Goal: Transaction & Acquisition: Purchase product/service

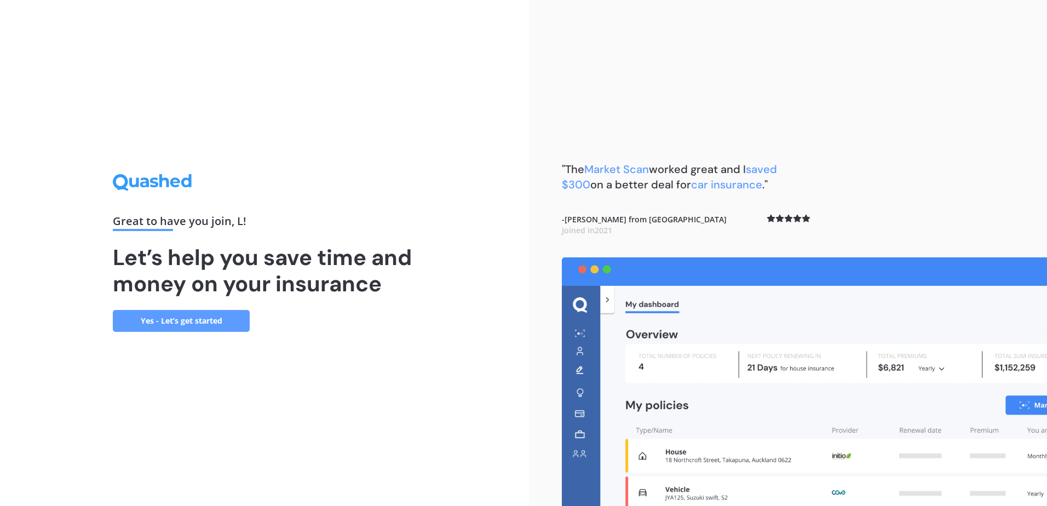
click at [192, 330] on link "Yes - Let’s get started" at bounding box center [181, 321] width 137 height 22
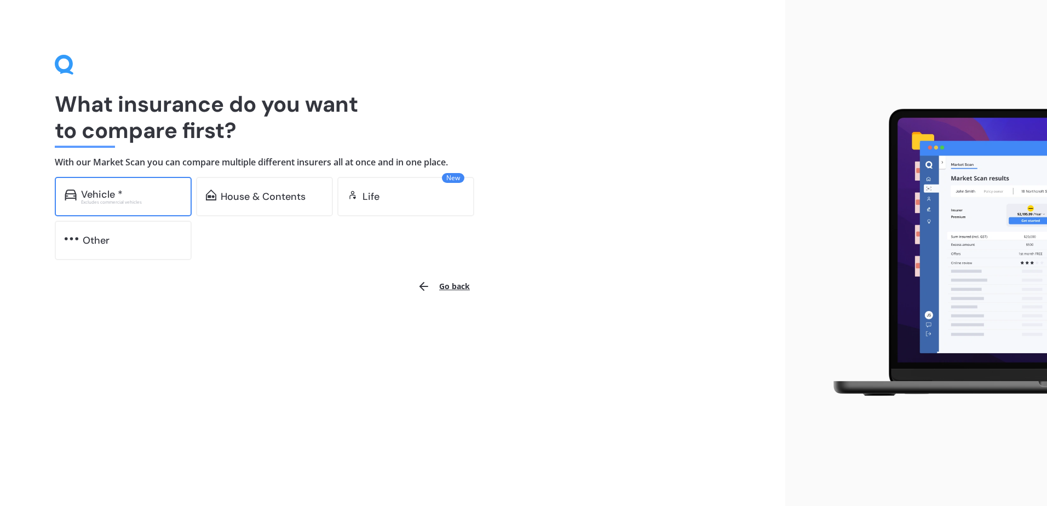
click at [145, 201] on div "Excludes commercial vehicles" at bounding box center [131, 202] width 101 height 4
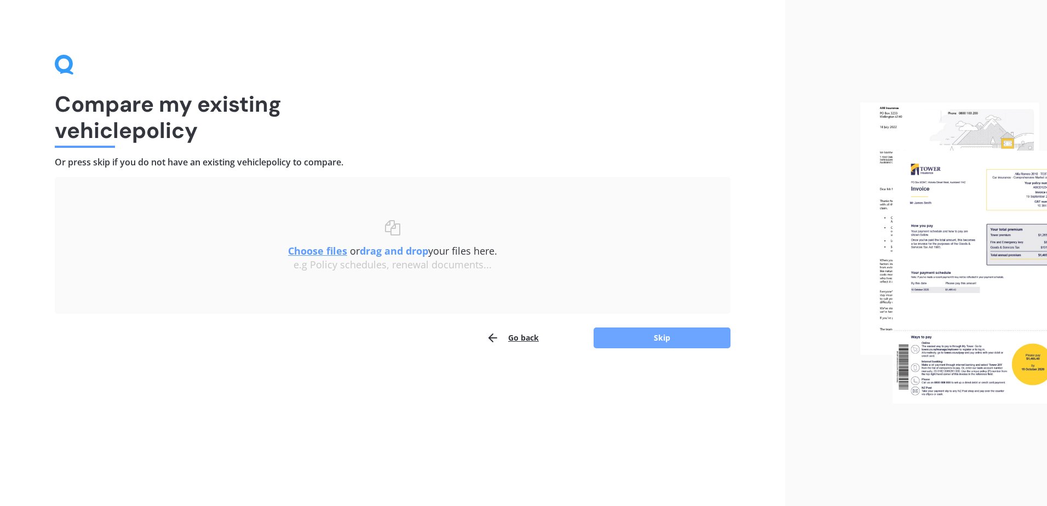
click at [668, 339] on button "Skip" at bounding box center [662, 338] width 137 height 21
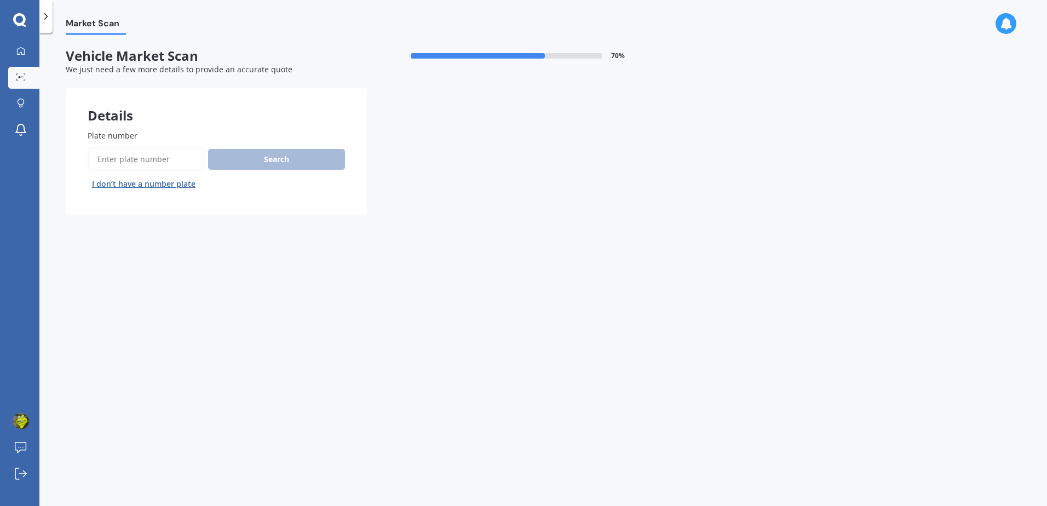
click at [135, 160] on input "Plate number" at bounding box center [146, 159] width 116 height 23
type input "pmk700"
click at [257, 156] on button "Search" at bounding box center [276, 159] width 137 height 21
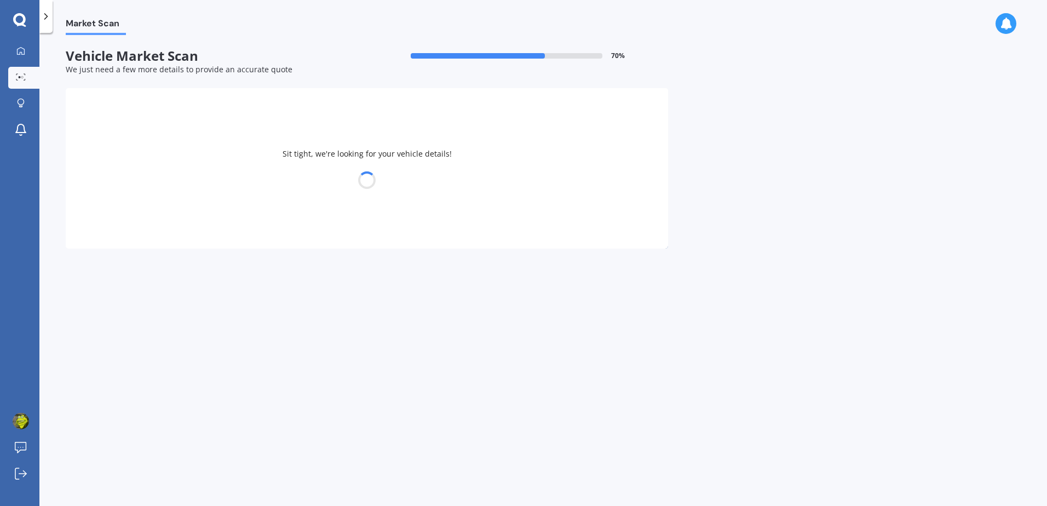
select select "MAZDA"
select select "MX-30"
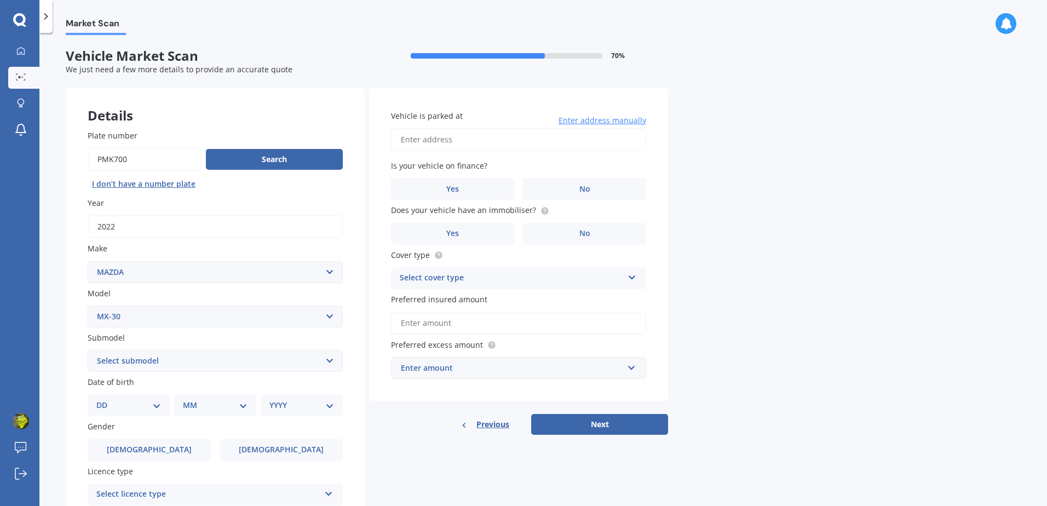
scroll to position [55, 0]
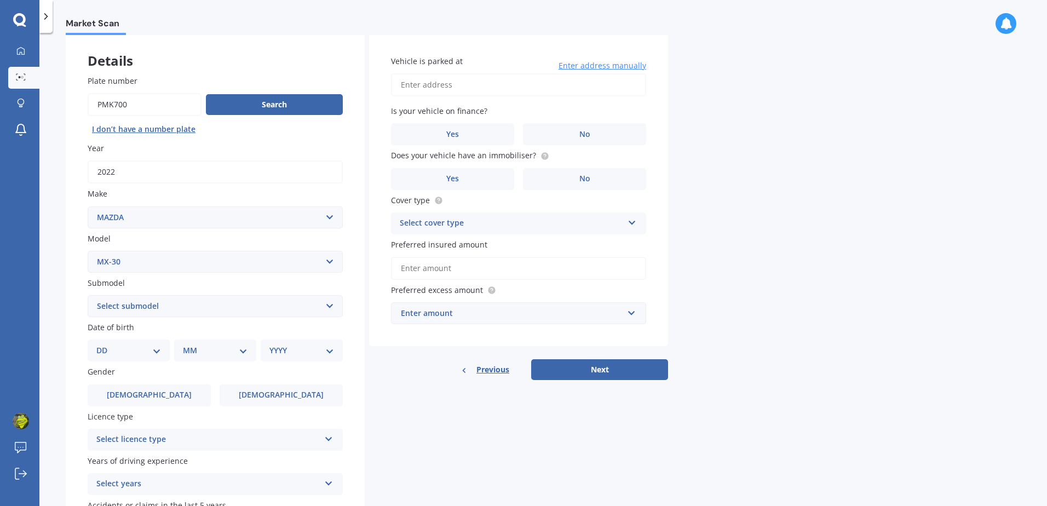
click at [148, 305] on select "Select submodel Limited M Wagon 4dr Skyactiv-Drive 6sp 2.0i (Mild Hybrid) Takam…" at bounding box center [215, 306] width 255 height 22
click at [66, 296] on div "Plate number Search I don’t have a number plate Year [DATE] Make Select make AC…" at bounding box center [215, 307] width 299 height 509
click at [134, 265] on select "Select model 121 2 3 323 323 / Familia 6 626 929 Atenza Autozam Axela AZ3 B2000…" at bounding box center [215, 262] width 255 height 22
click at [71, 227] on div "Plate number Search I don’t have a number plate Year [DATE] Make Select make AC…" at bounding box center [215, 307] width 299 height 509
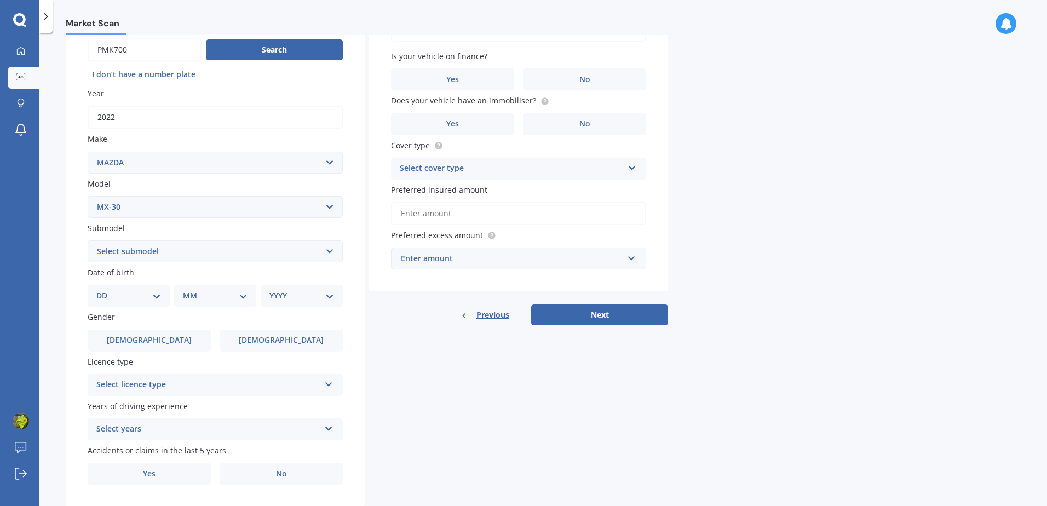
scroll to position [139, 0]
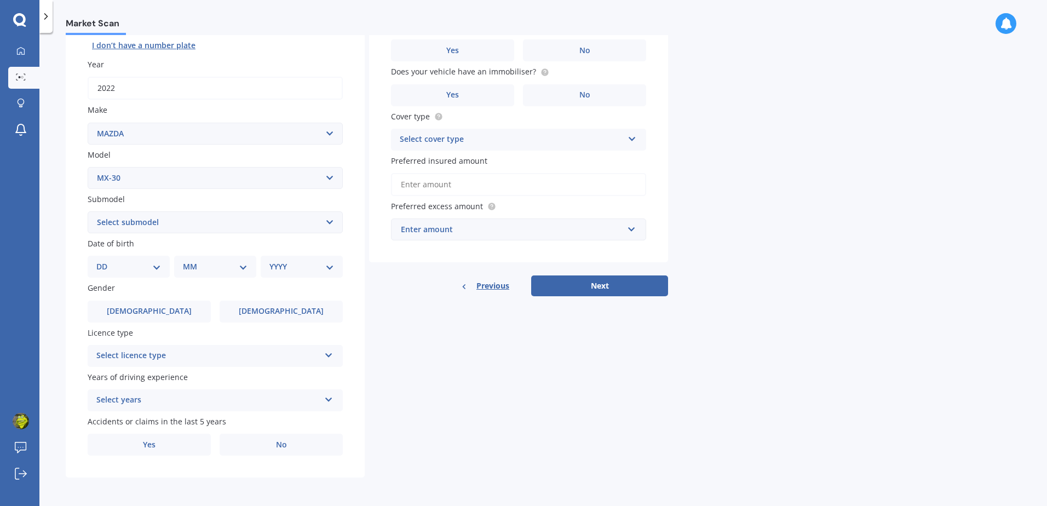
click at [116, 272] on select "DD 01 02 03 04 05 06 07 08 09 10 11 12 13 14 15 16 17 18 19 20 21 22 23 24 25 2…" at bounding box center [128, 267] width 65 height 12
select select "25"
click at [105, 261] on select "DD 01 02 03 04 05 06 07 08 09 10 11 12 13 14 15 16 17 18 19 20 21 22 23 24 25 2…" at bounding box center [128, 267] width 65 height 12
click at [202, 266] on select "MM 01 02 03 04 05 06 07 08 09 10 11 12" at bounding box center [217, 267] width 60 height 12
select select "10"
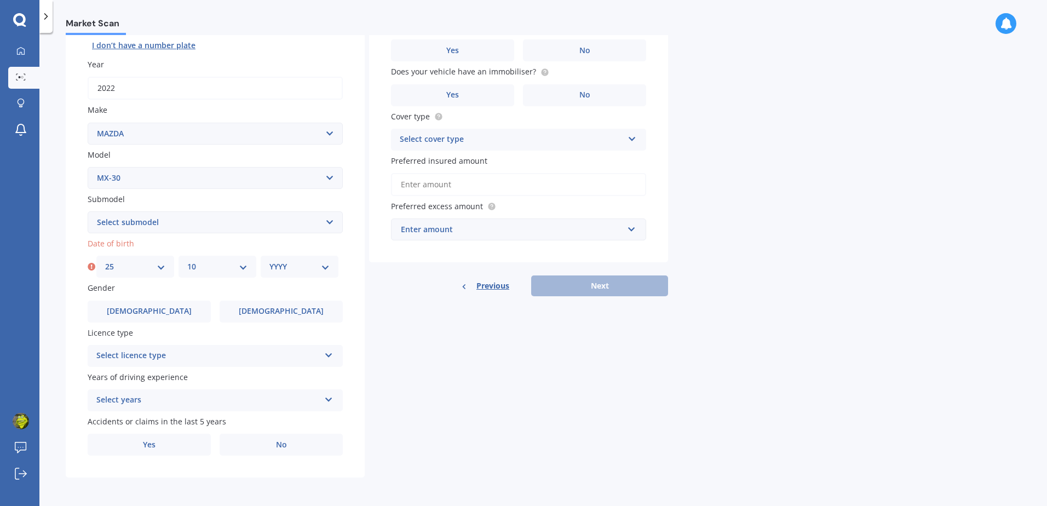
click at [187, 261] on select "MM 01 02 03 04 05 06 07 08 09 10 11 12" at bounding box center [217, 267] width 60 height 12
click at [274, 257] on div "YYYY 2025 2024 2023 2022 2021 2020 2019 2018 2017 2016 2015 2014 2013 2012 2011…" at bounding box center [300, 267] width 78 height 22
click at [274, 265] on select "YYYY 2025 2024 2023 2022 2021 2020 2019 2018 2017 2016 2015 2014 2013 2012 2011…" at bounding box center [300, 267] width 60 height 12
select select "1994"
click at [270, 261] on select "YYYY 2025 2024 2023 2022 2021 2020 2019 2018 2017 2016 2015 2014 2013 2012 2011…" at bounding box center [300, 267] width 60 height 12
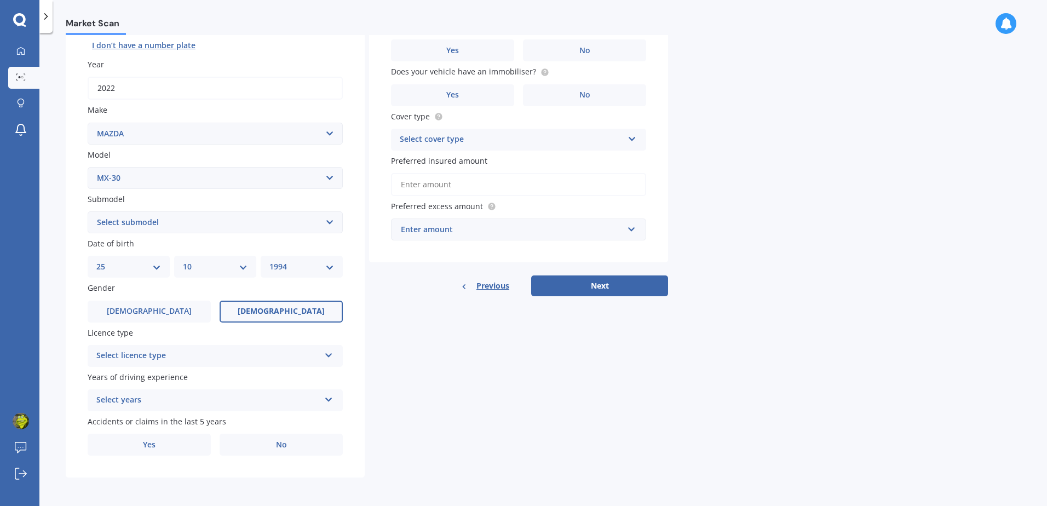
click at [271, 313] on span "[DEMOGRAPHIC_DATA]" at bounding box center [281, 311] width 87 height 9
click at [0, 0] on input "[DEMOGRAPHIC_DATA]" at bounding box center [0, 0] width 0 height 0
click at [198, 354] on div "Select licence type" at bounding box center [208, 356] width 224 height 13
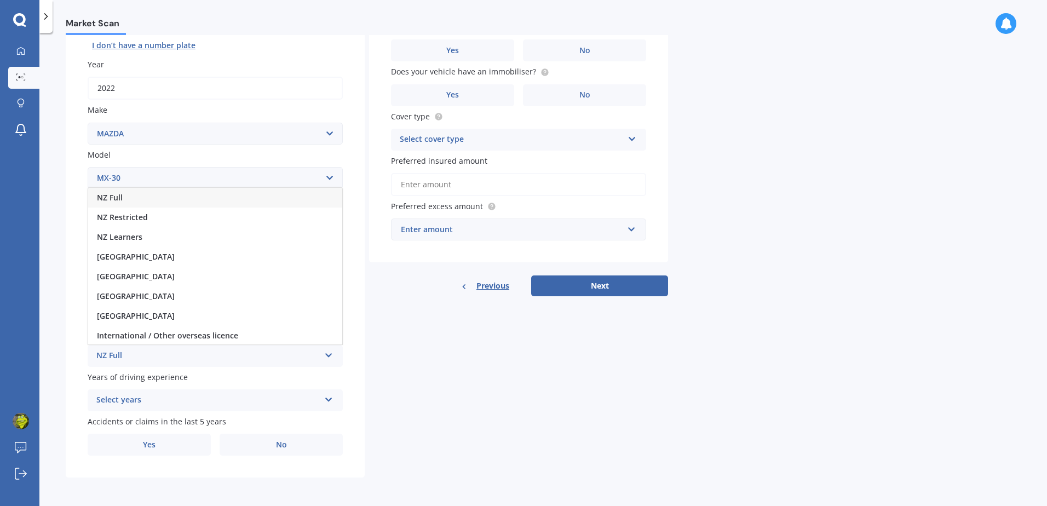
click at [150, 199] on div "NZ Full" at bounding box center [215, 198] width 254 height 20
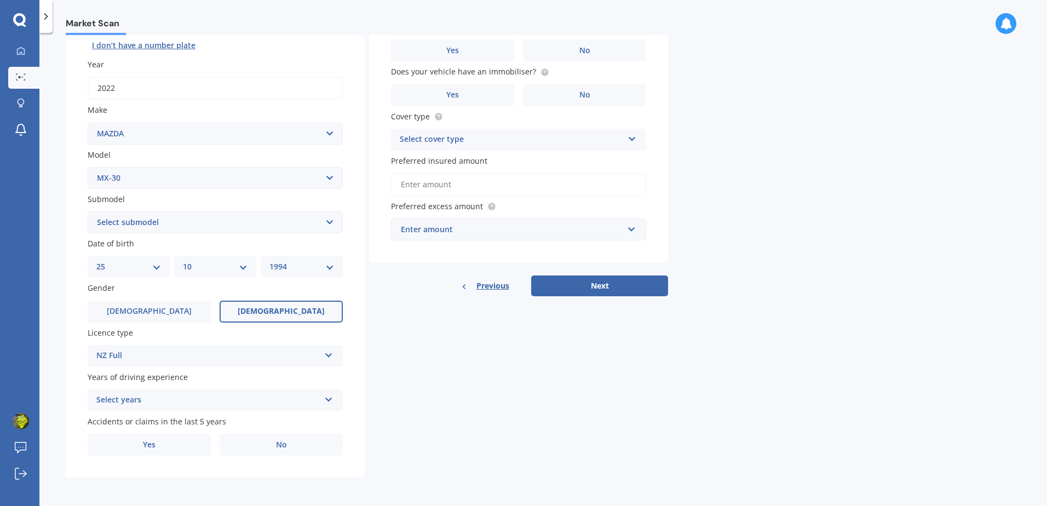
click at [136, 401] on div "Select years" at bounding box center [208, 400] width 224 height 13
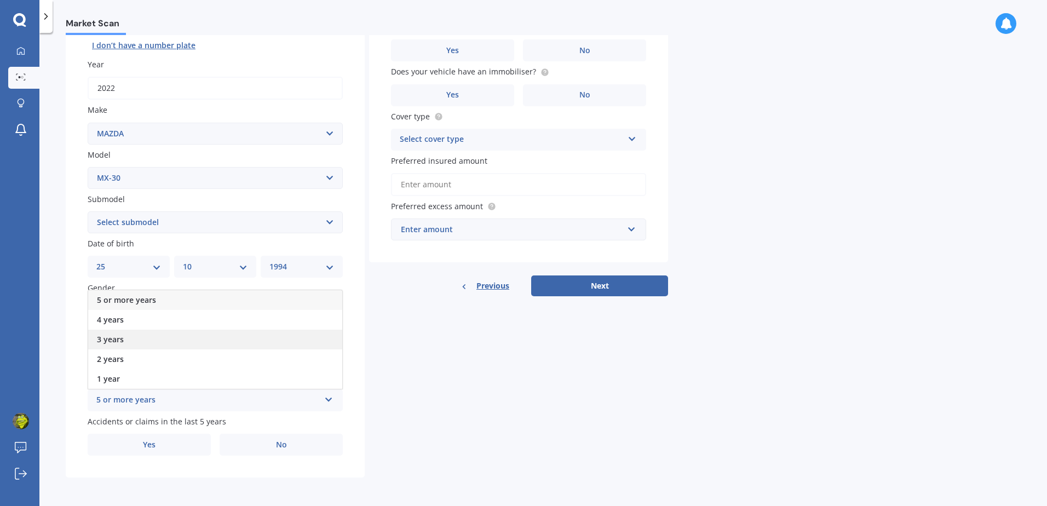
scroll to position [84, 0]
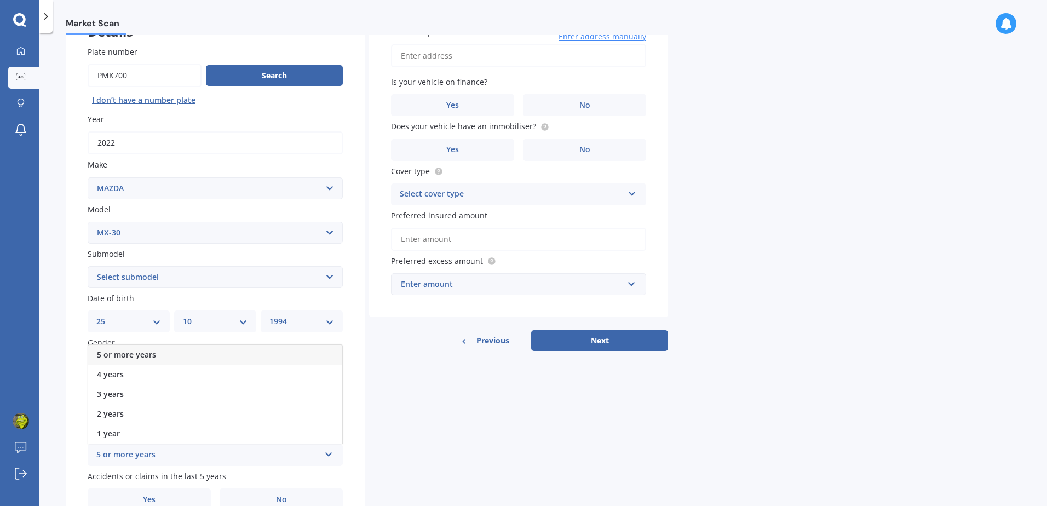
click at [116, 352] on span "5 or more years" at bounding box center [126, 355] width 59 height 10
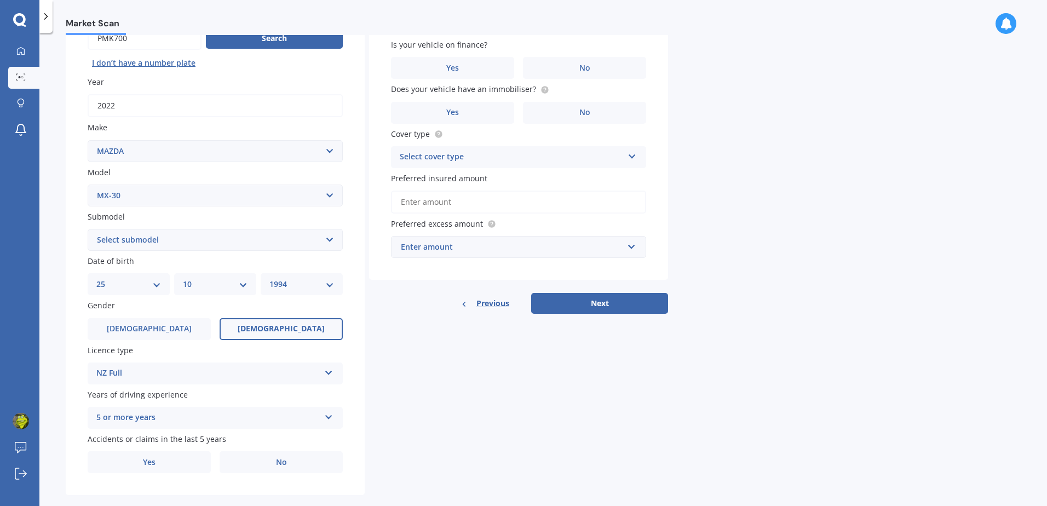
scroll to position [139, 0]
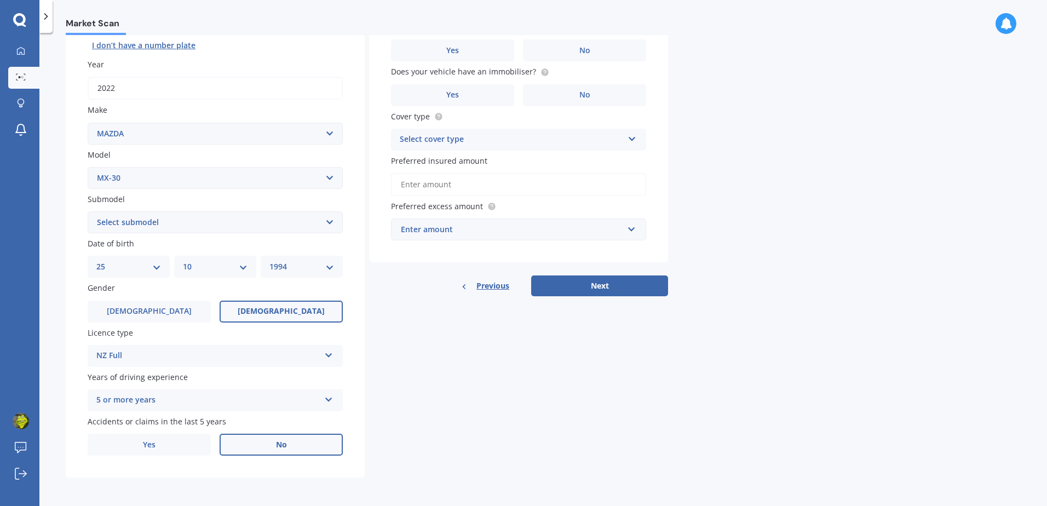
click at [283, 444] on span "No" at bounding box center [281, 444] width 11 height 9
click at [0, 0] on input "No" at bounding box center [0, 0] width 0 height 0
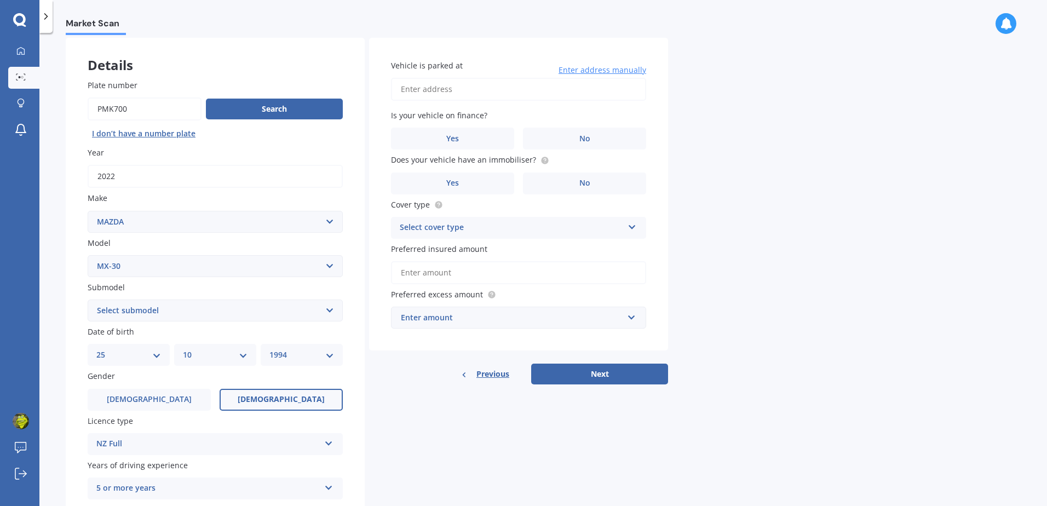
scroll to position [29, 0]
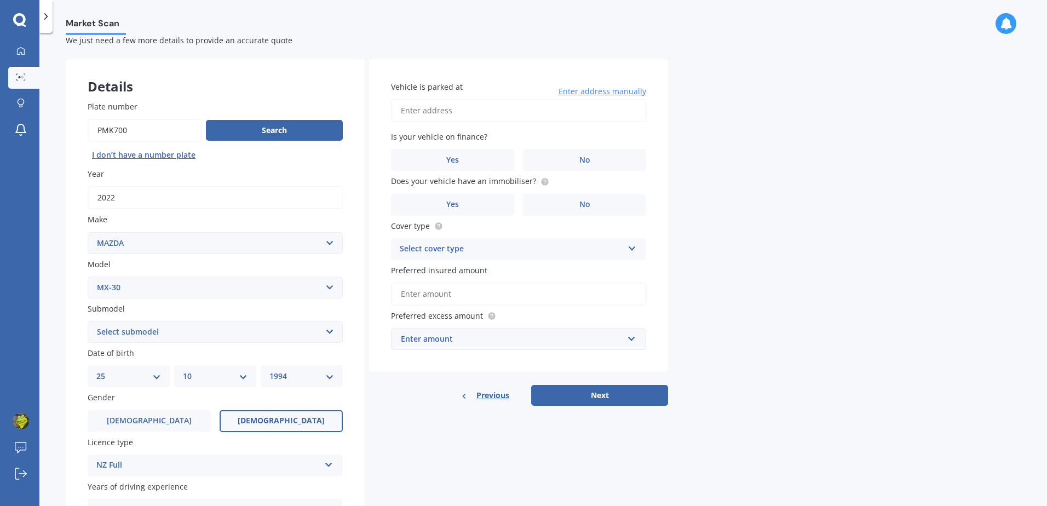
click at [204, 333] on select "Select submodel Limited M Wagon 4dr Skyactiv-Drive 6sp 2.0i (Mild Hybrid) Takam…" at bounding box center [215, 332] width 255 height 22
select select "TAKAMI WAGON 4DR REDUCTION GEAR 1SP 107KW (35.5KWH)"
click at [88, 321] on select "Select submodel Limited M Wagon 4dr Skyactiv-Drive 6sp 2.0i (Mild Hybrid) Takam…" at bounding box center [215, 332] width 255 height 22
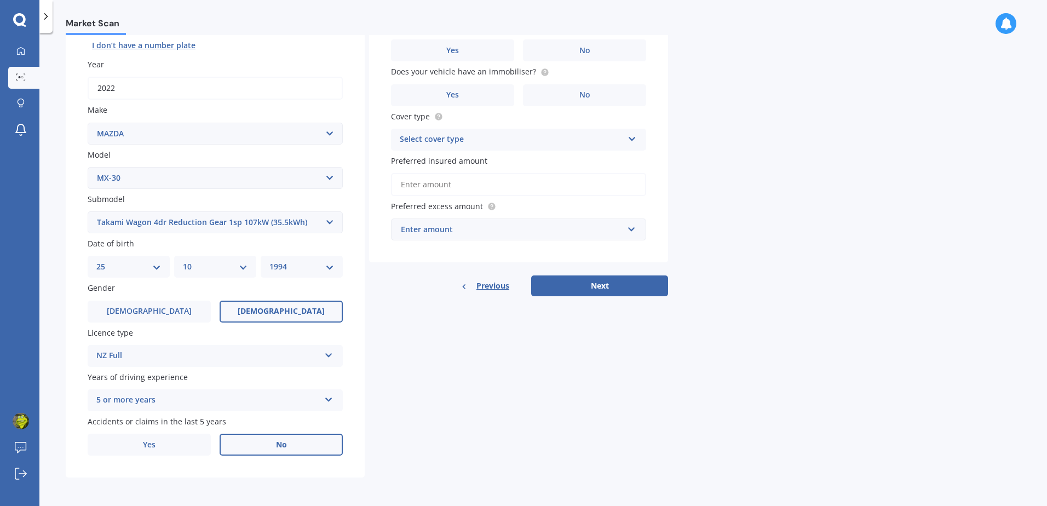
scroll to position [0, 0]
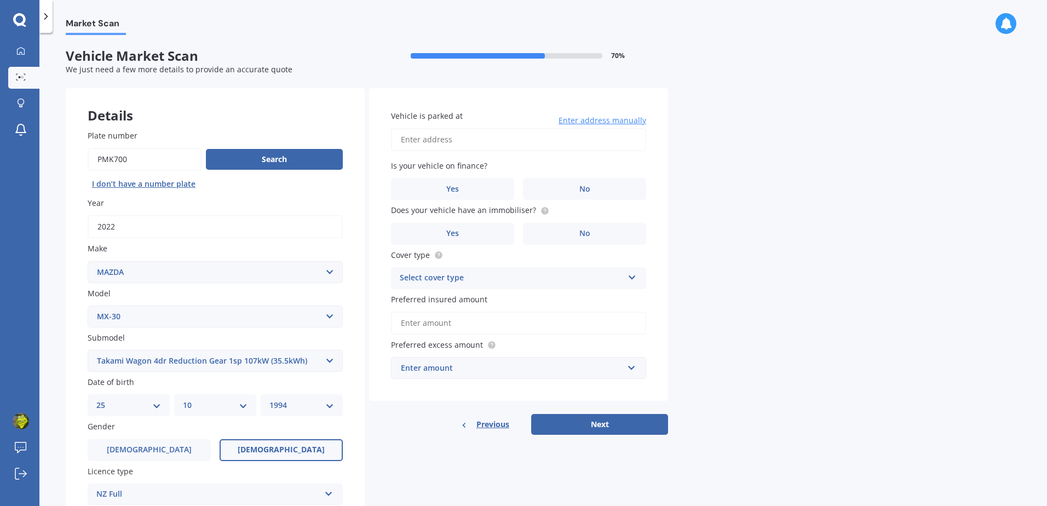
click at [508, 139] on input "Vehicle is parked at" at bounding box center [518, 139] width 255 height 23
type input "[STREET_ADDRESS]"
click at [508, 186] on label "Yes" at bounding box center [452, 189] width 123 height 22
click at [0, 0] on input "Yes" at bounding box center [0, 0] width 0 height 0
click at [541, 207] on circle at bounding box center [544, 210] width 7 height 7
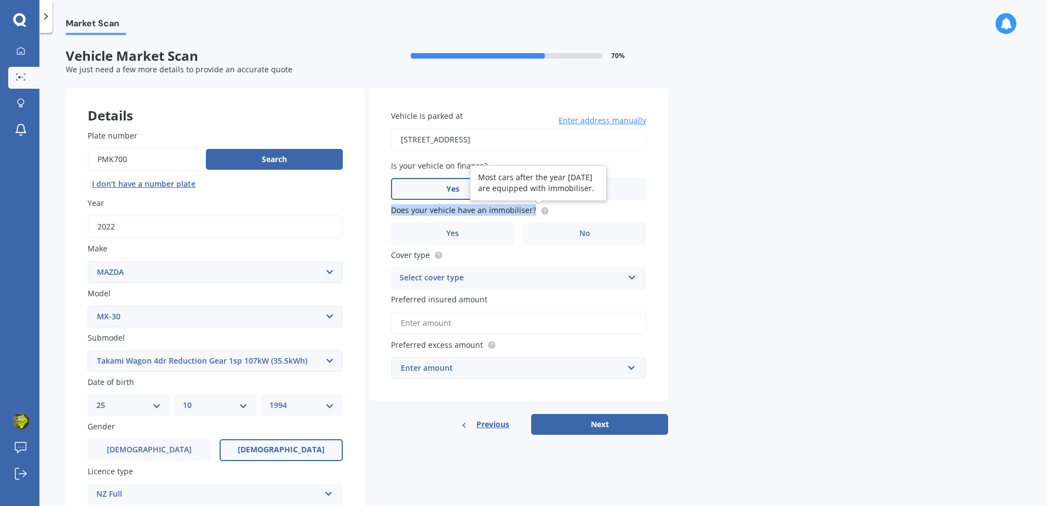
drag, startPoint x: 392, startPoint y: 208, endPoint x: 535, endPoint y: 209, distance: 143.5
click at [535, 209] on span "Does your vehicle have an immobiliser?" at bounding box center [470, 210] width 158 height 12
copy span "Does your vehicle have an immobiliser?"
click at [551, 211] on label "Does your vehicle have an immobiliser?" at bounding box center [516, 210] width 251 height 12
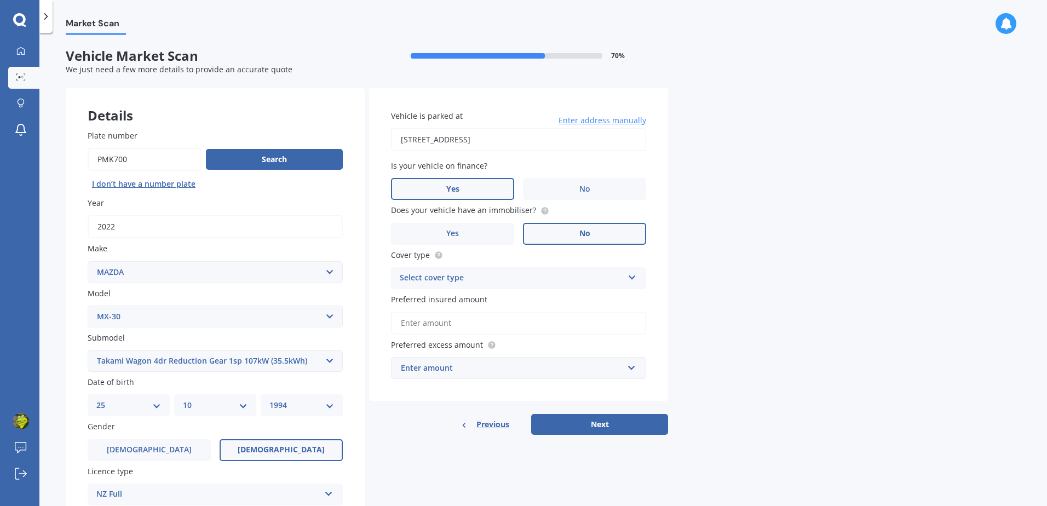
click at [540, 235] on label "No" at bounding box center [584, 234] width 123 height 22
click at [0, 0] on input "No" at bounding box center [0, 0] width 0 height 0
click at [499, 234] on label "Yes" at bounding box center [452, 234] width 123 height 22
click at [0, 0] on input "Yes" at bounding box center [0, 0] width 0 height 0
click at [484, 277] on div "Select cover type" at bounding box center [512, 278] width 224 height 13
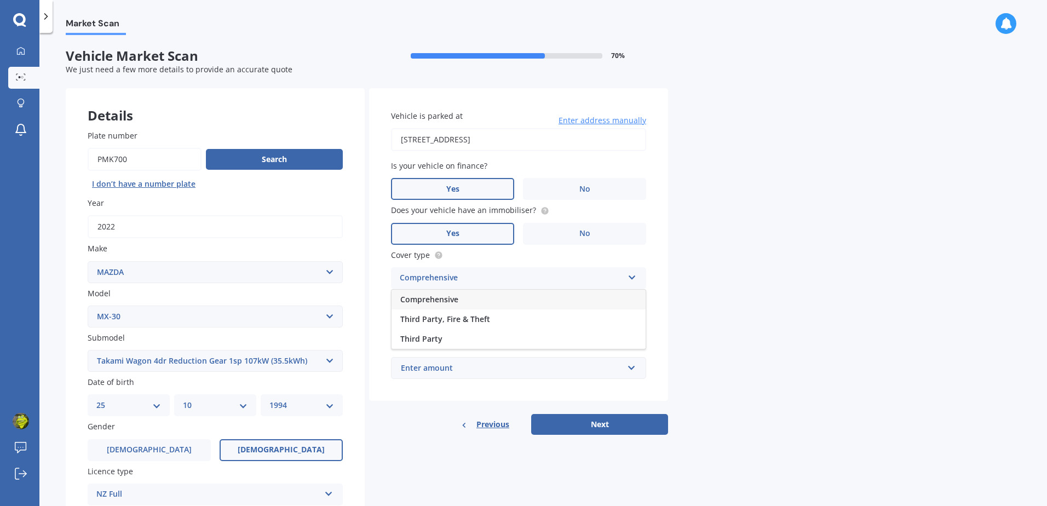
click at [478, 297] on div "Comprehensive" at bounding box center [519, 300] width 254 height 20
click at [463, 322] on input "Preferred insured amount" at bounding box center [518, 323] width 255 height 23
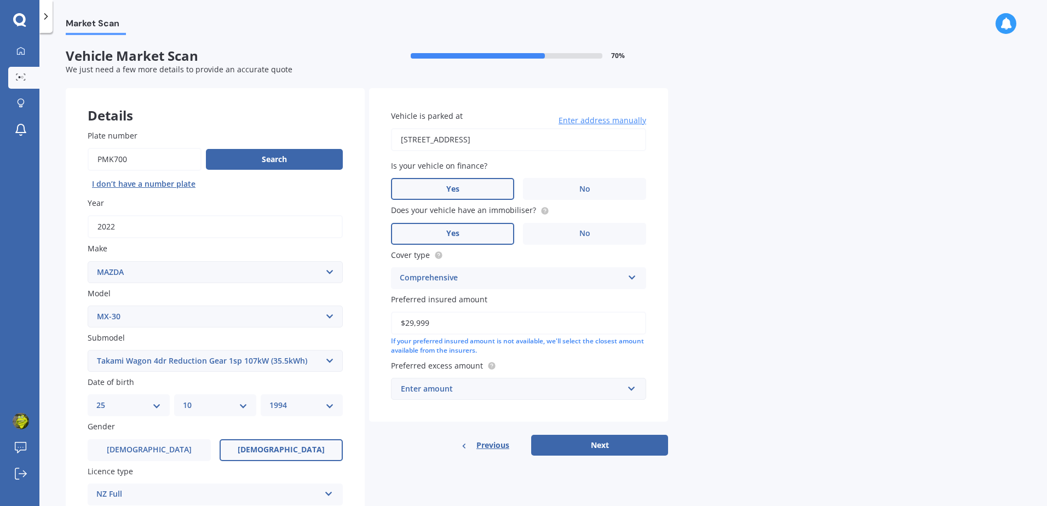
type input "$29,999"
click at [470, 390] on div "Enter amount" at bounding box center [512, 389] width 222 height 12
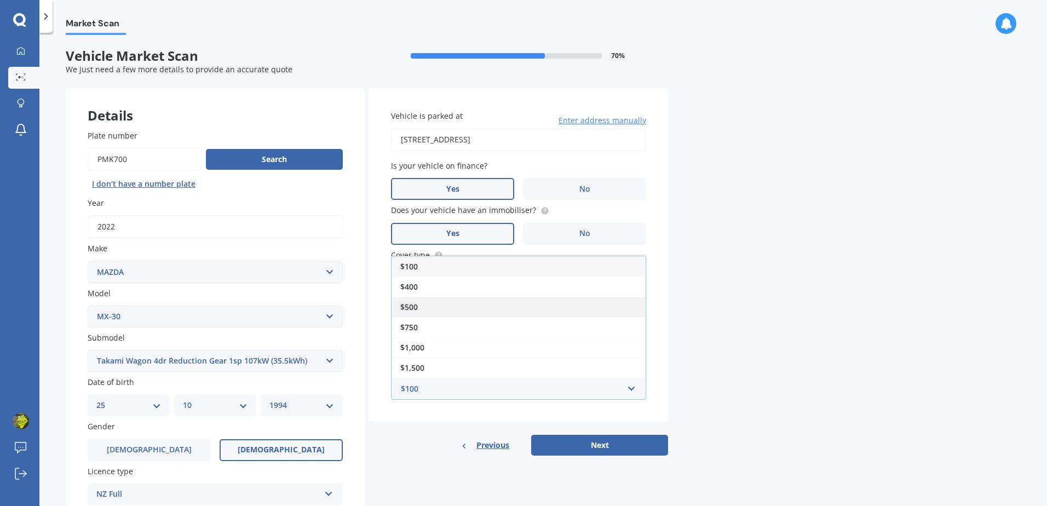
click at [410, 308] on span "$500" at bounding box center [409, 307] width 18 height 10
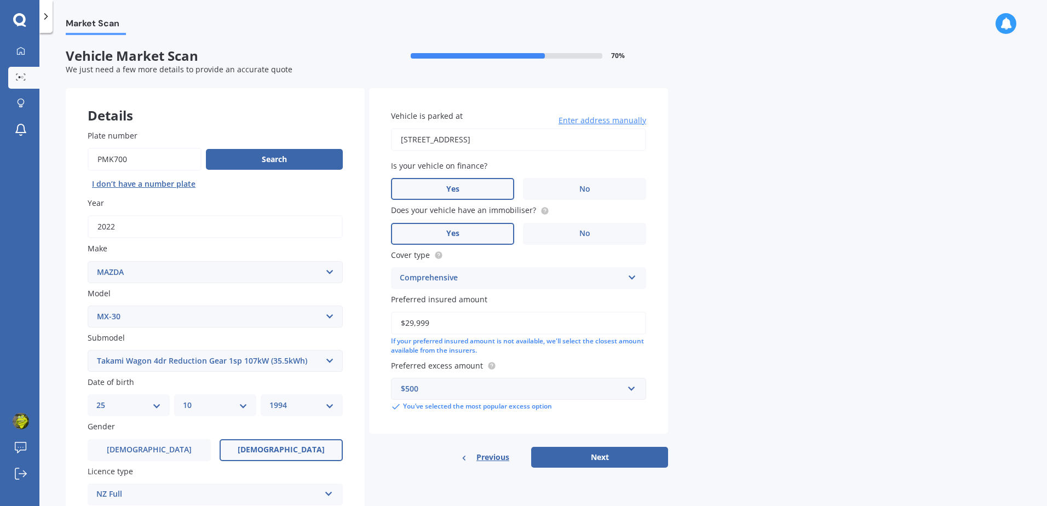
click at [419, 456] on div "Previous Next" at bounding box center [518, 457] width 299 height 21
click at [488, 139] on input "[STREET_ADDRESS]" at bounding box center [518, 139] width 255 height 23
click at [514, 134] on input "[STREET_ADDRESS]" at bounding box center [518, 139] width 255 height 23
click at [488, 100] on div "Vehicle is parked at 44a grand d Enter address manually Is your vehicle on fina…" at bounding box center [518, 261] width 299 height 346
click at [484, 146] on input "44a grand d" at bounding box center [518, 139] width 255 height 23
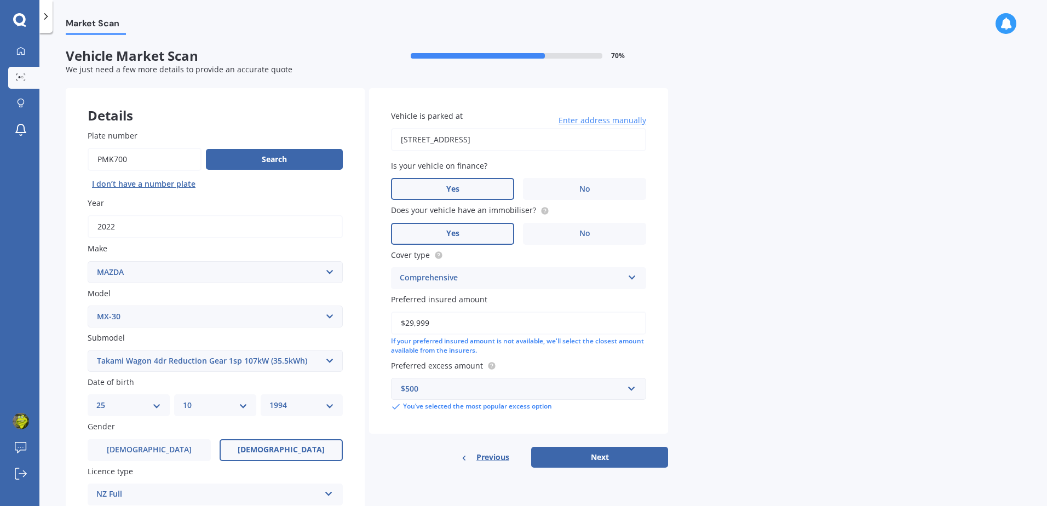
type input "[STREET_ADDRESS]"
click at [612, 451] on button "Next" at bounding box center [599, 457] width 137 height 21
select select "25"
select select "10"
select select "1994"
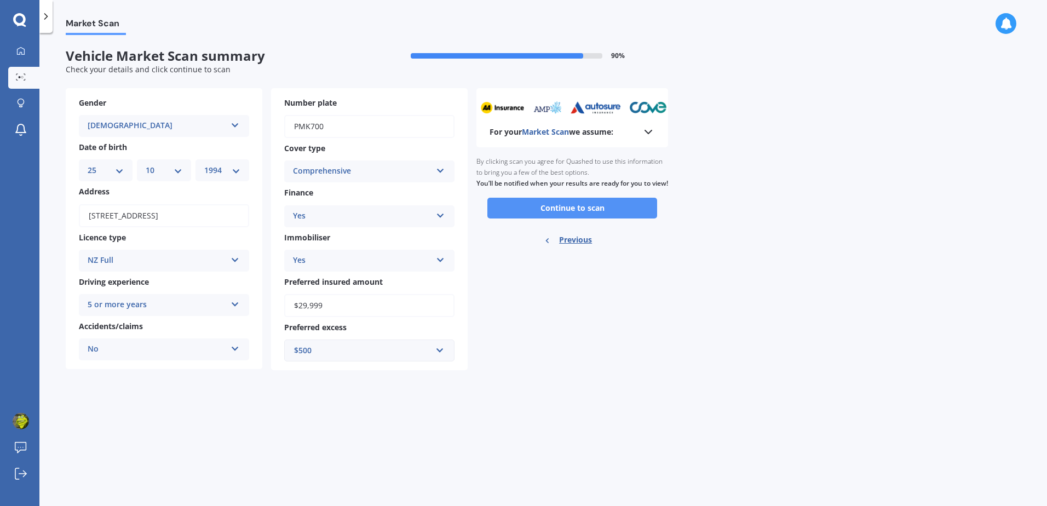
click at [560, 213] on button "Continue to scan" at bounding box center [573, 208] width 170 height 21
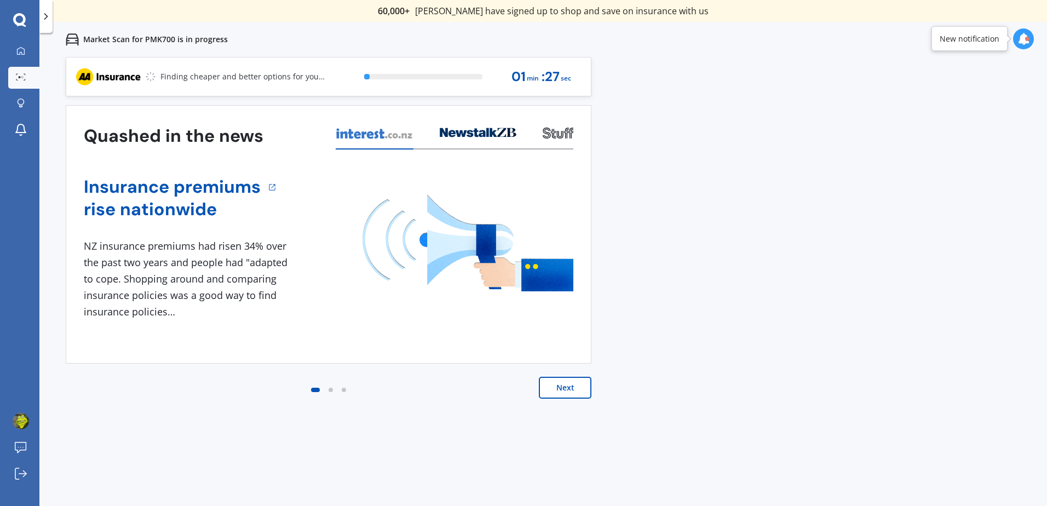
click at [574, 382] on button "Next" at bounding box center [565, 388] width 53 height 22
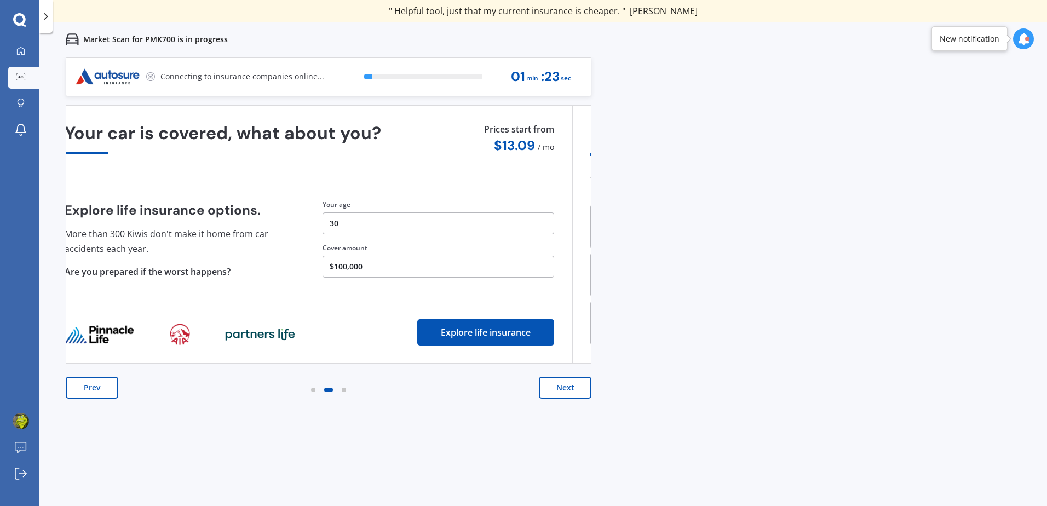
drag, startPoint x: 391, startPoint y: 270, endPoint x: 372, endPoint y: 268, distance: 19.2
click at [372, 268] on button "$100,000" at bounding box center [439, 267] width 232 height 22
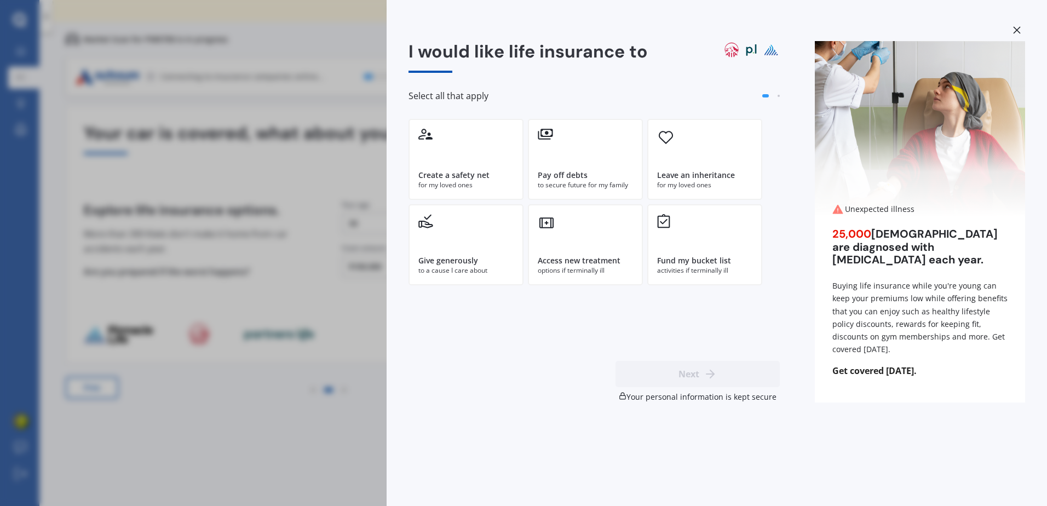
click at [349, 271] on div "I would like life insurance to Select all that apply Create a safety net for my…" at bounding box center [523, 253] width 1047 height 506
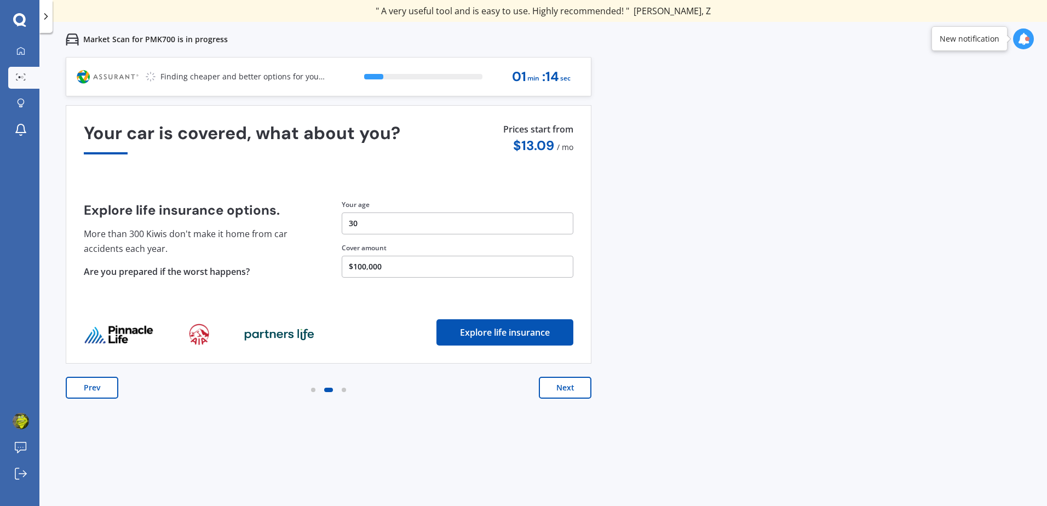
click at [562, 386] on button "Next" at bounding box center [565, 388] width 53 height 22
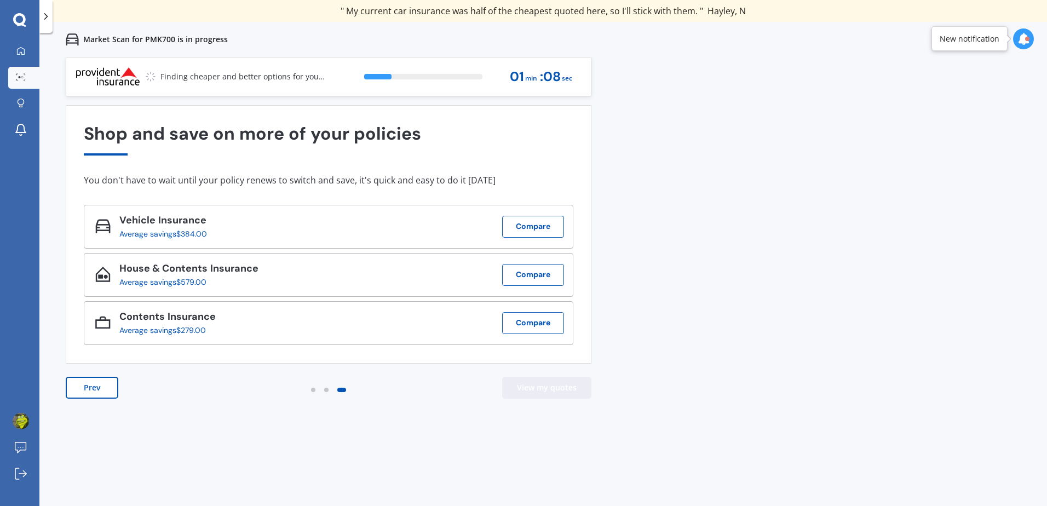
click at [542, 385] on button "View my quotes" at bounding box center [546, 388] width 89 height 22
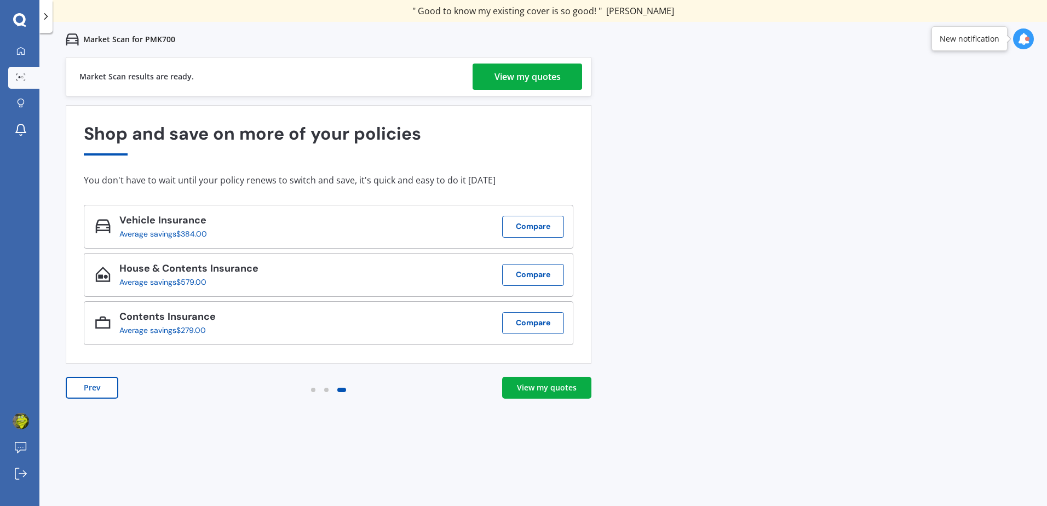
click at [547, 391] on div "View my quotes" at bounding box center [547, 387] width 60 height 11
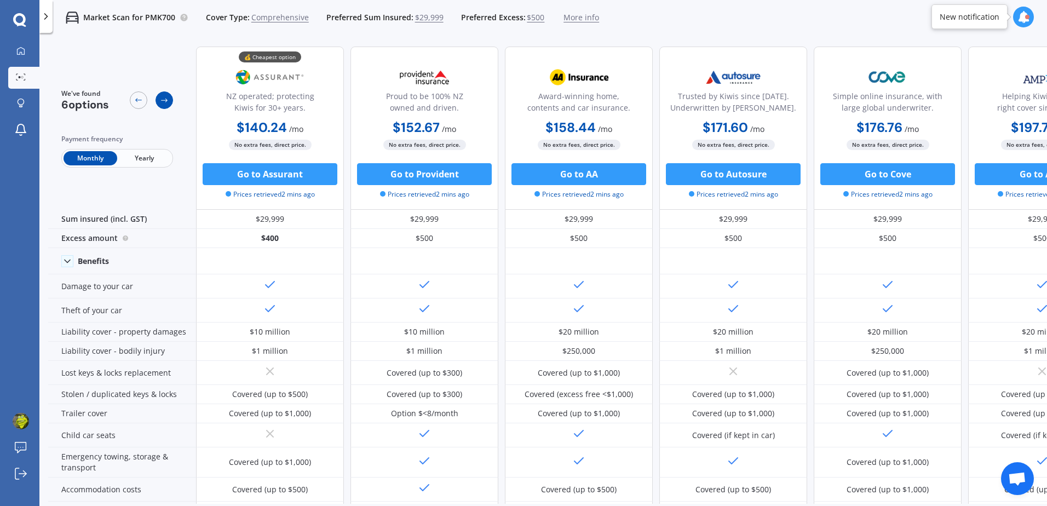
click at [168, 101] on icon at bounding box center [164, 100] width 9 height 9
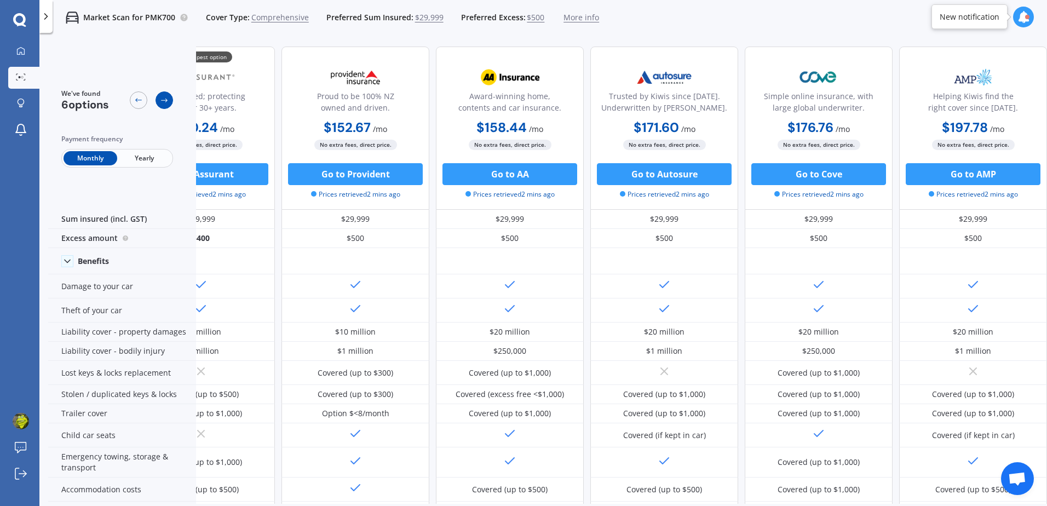
click at [168, 101] on icon at bounding box center [164, 100] width 9 height 9
click at [140, 105] on div at bounding box center [139, 100] width 18 height 18
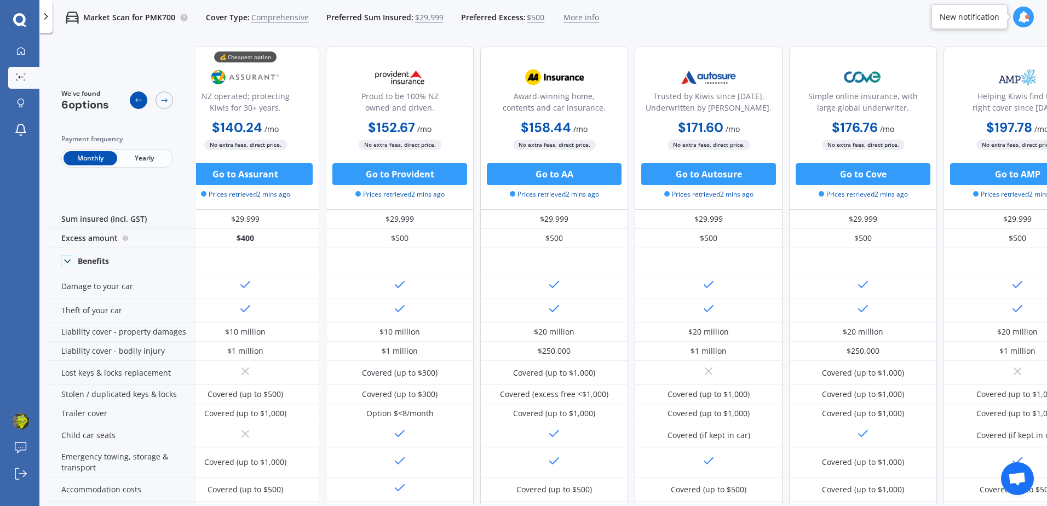
scroll to position [0, 0]
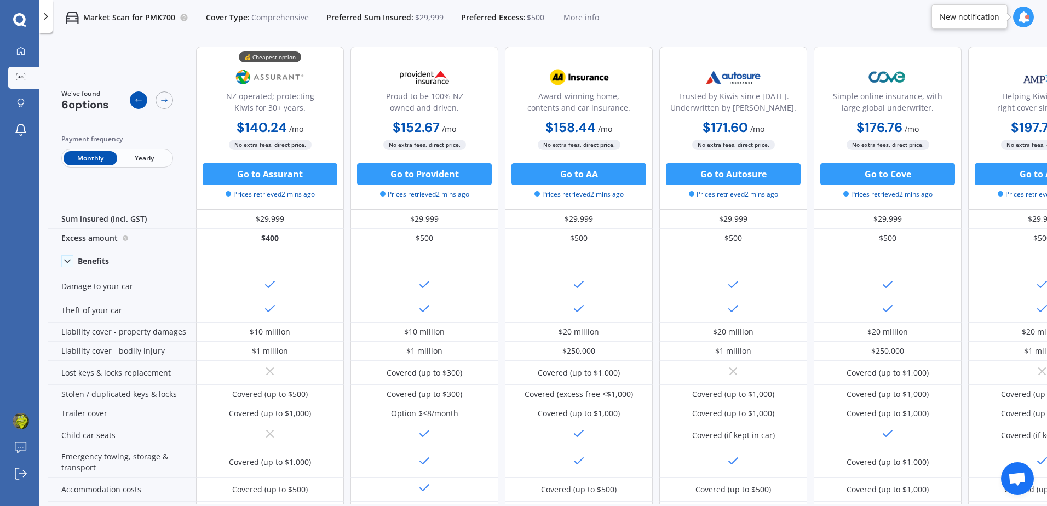
click at [140, 105] on div at bounding box center [139, 100] width 18 height 18
click at [162, 111] on div at bounding box center [151, 100] width 43 height 22
click at [159, 98] on div at bounding box center [165, 100] width 18 height 18
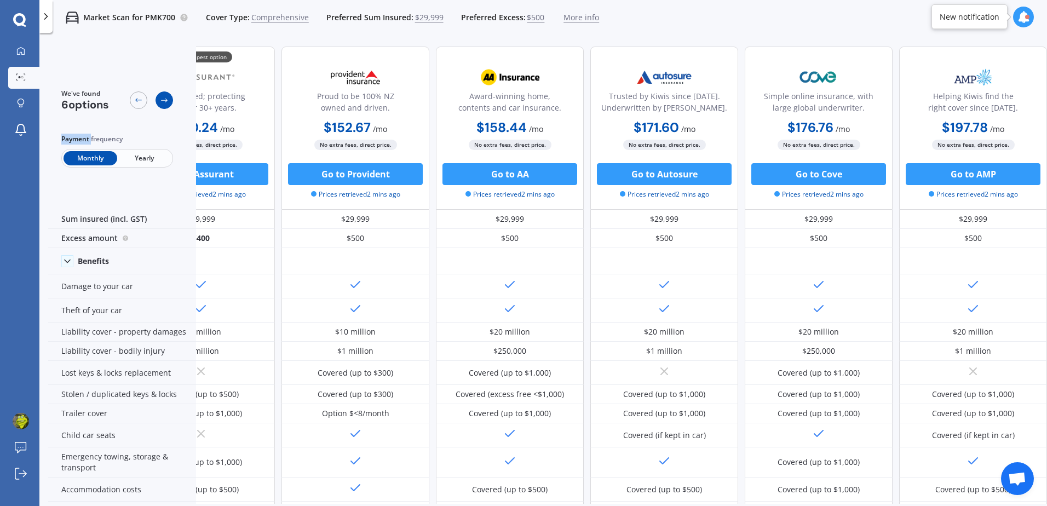
click at [159, 98] on div at bounding box center [165, 100] width 18 height 18
drag, startPoint x: 159, startPoint y: 98, endPoint x: 141, endPoint y: 93, distance: 18.6
click at [141, 93] on div at bounding box center [139, 100] width 18 height 18
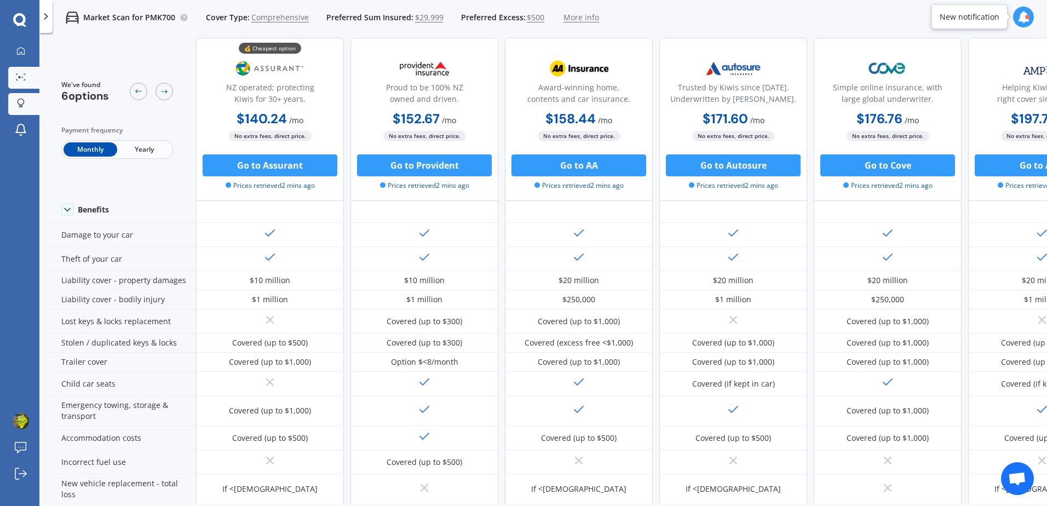
scroll to position [0, 0]
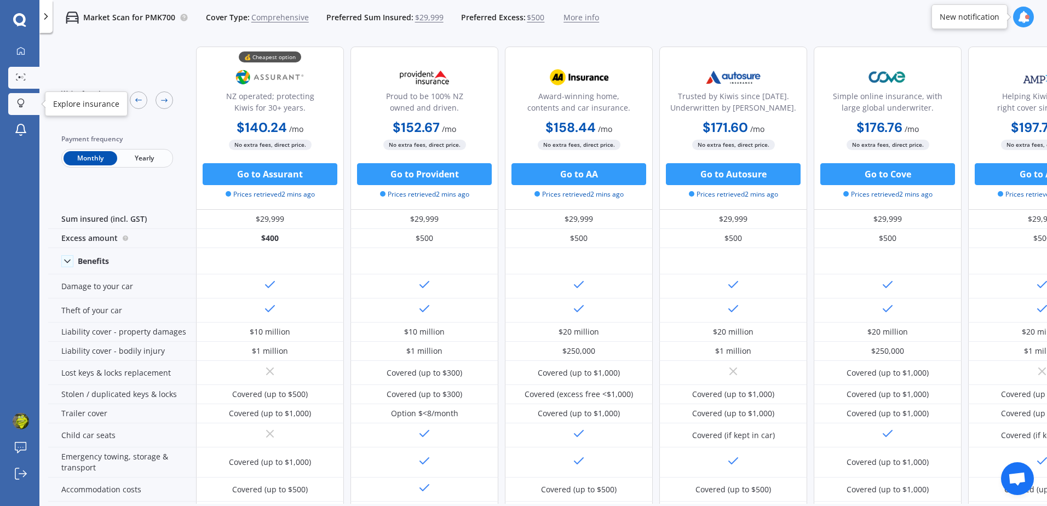
click at [16, 110] on link "Explore insurance" at bounding box center [23, 104] width 31 height 22
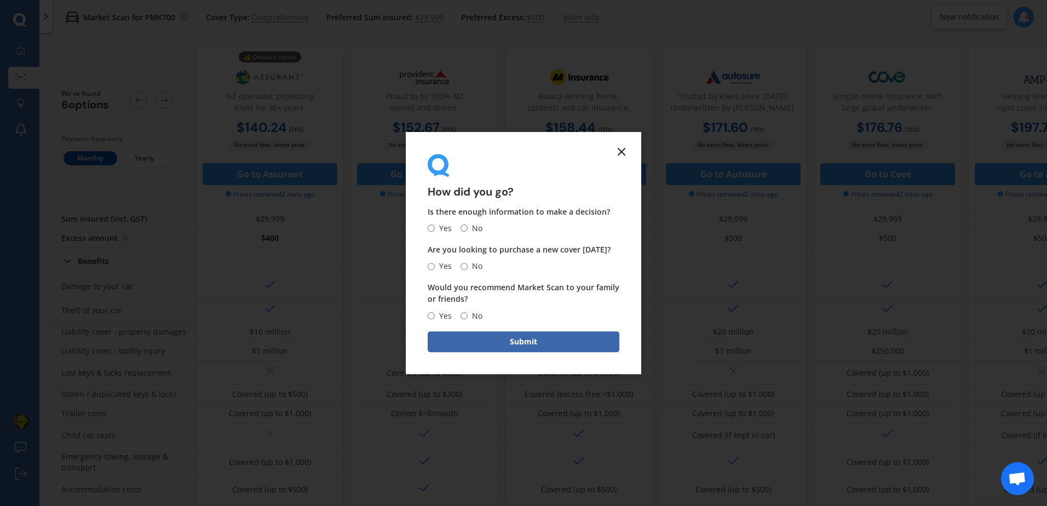
click at [625, 153] on icon at bounding box center [621, 151] width 13 height 13
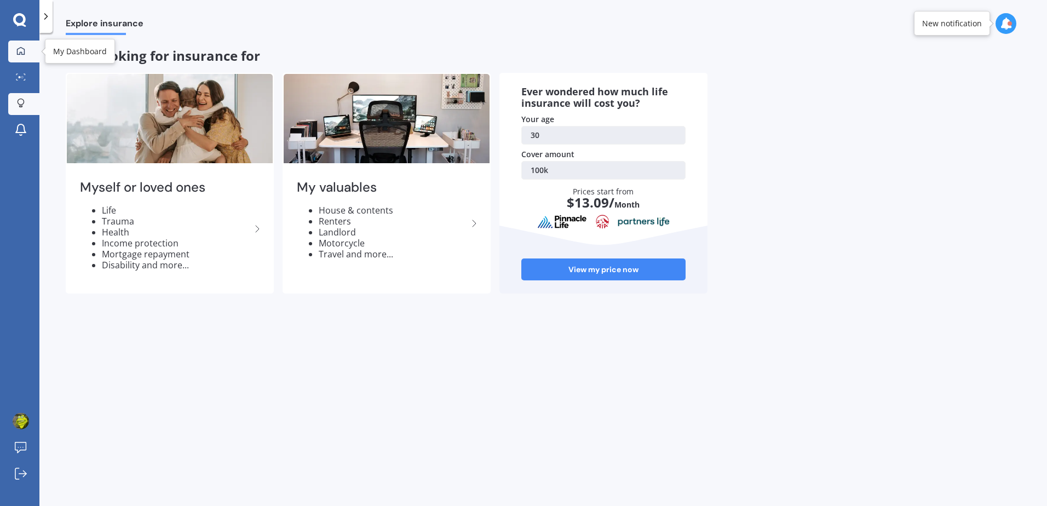
click at [19, 55] on icon at bounding box center [20, 51] width 9 height 9
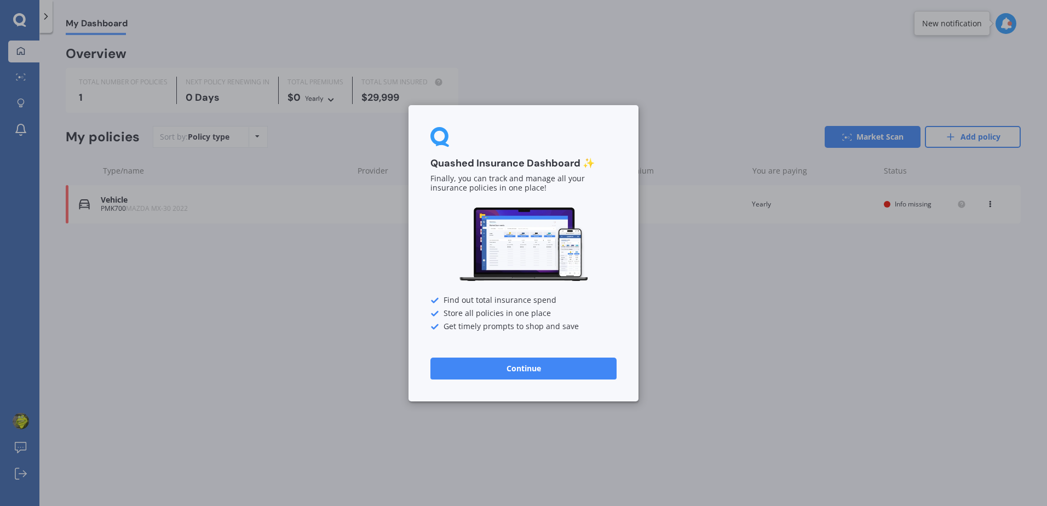
click at [736, 258] on div "Quashed Insurance Dashboard ✨ Finally, you can track and manage all your insura…" at bounding box center [523, 253] width 1047 height 506
click at [318, 367] on div "Quashed Insurance Dashboard ✨ Finally, you can track and manage all your insura…" at bounding box center [523, 253] width 1047 height 506
click at [518, 368] on button "Continue" at bounding box center [524, 368] width 186 height 22
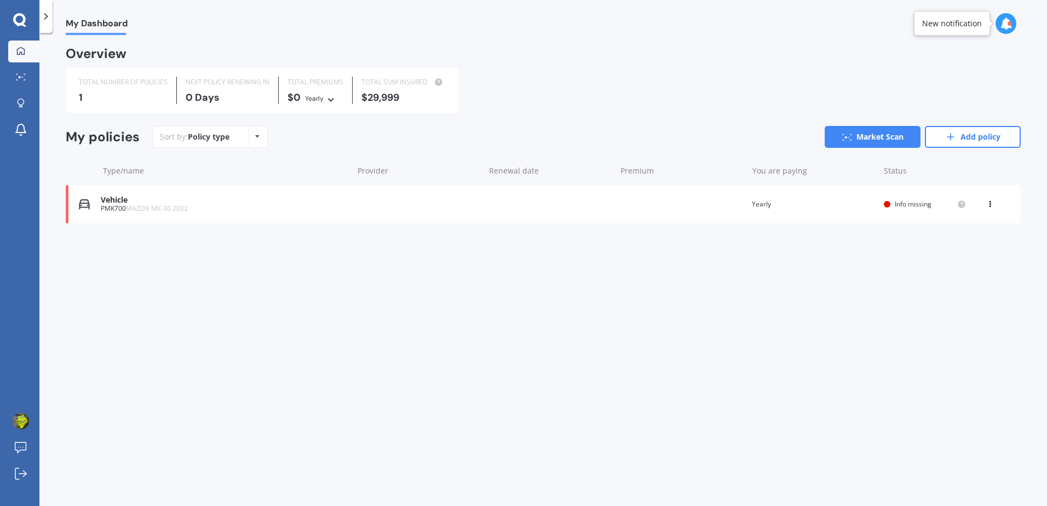
click at [673, 327] on div "My Dashboard Overview TOTAL NUMBER OF POLICIES 1 NEXT POLICY RENEWING [DATE] TO…" at bounding box center [543, 271] width 1008 height 473
click at [676, 210] on div "Vehicle PMK700 MAZDA MX-30 2022 Renewal date Premium You are paying Yearly Stat…" at bounding box center [543, 204] width 955 height 38
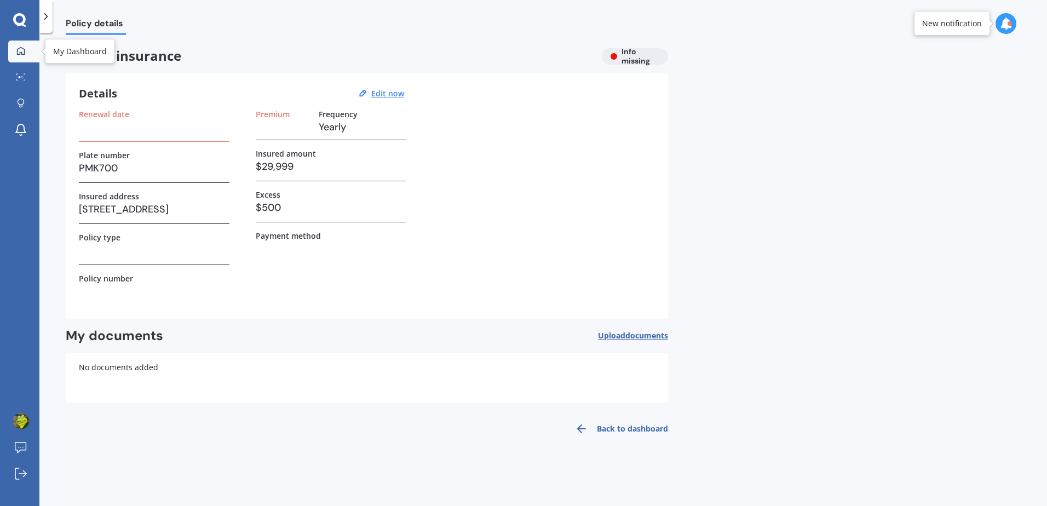
click at [19, 49] on icon at bounding box center [20, 51] width 9 height 9
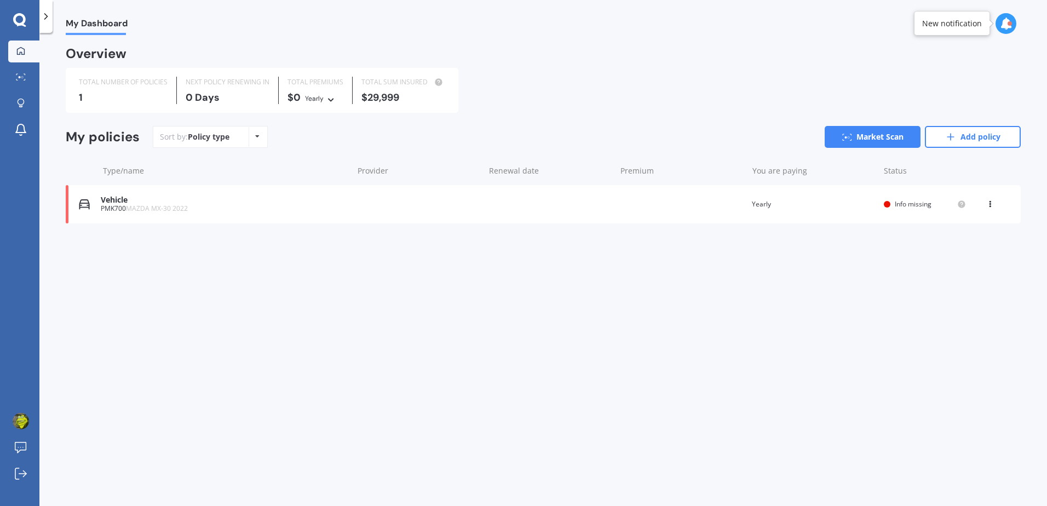
click at [21, 14] on icon at bounding box center [19, 19] width 13 height 13
click at [46, 16] on icon at bounding box center [46, 16] width 11 height 11
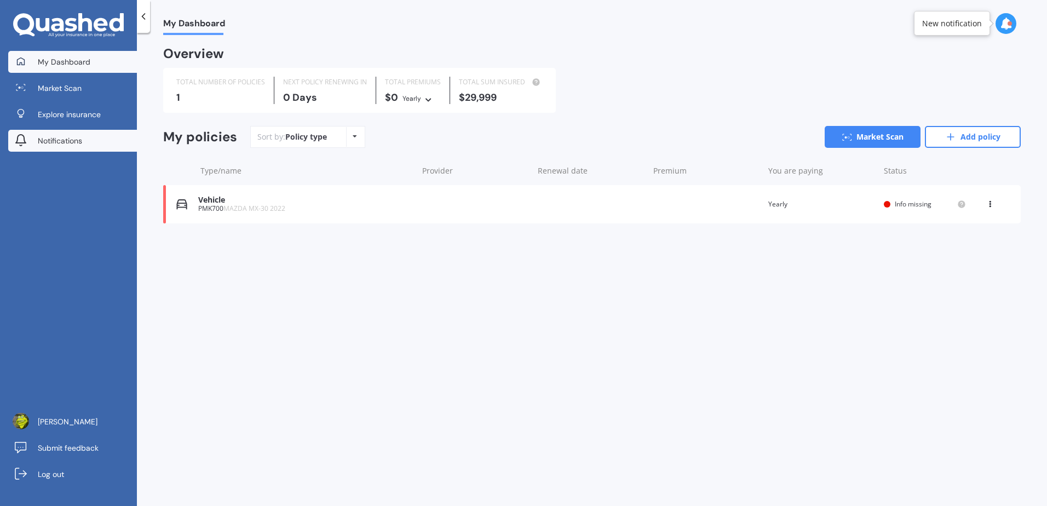
click at [71, 139] on span "Notifications" at bounding box center [60, 140] width 44 height 11
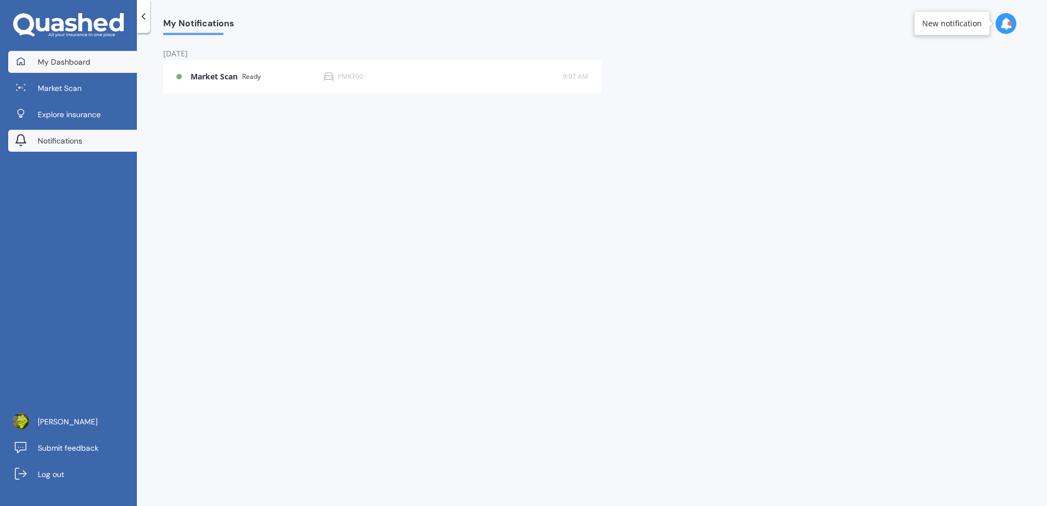
click at [81, 60] on span "My Dashboard" at bounding box center [64, 61] width 53 height 11
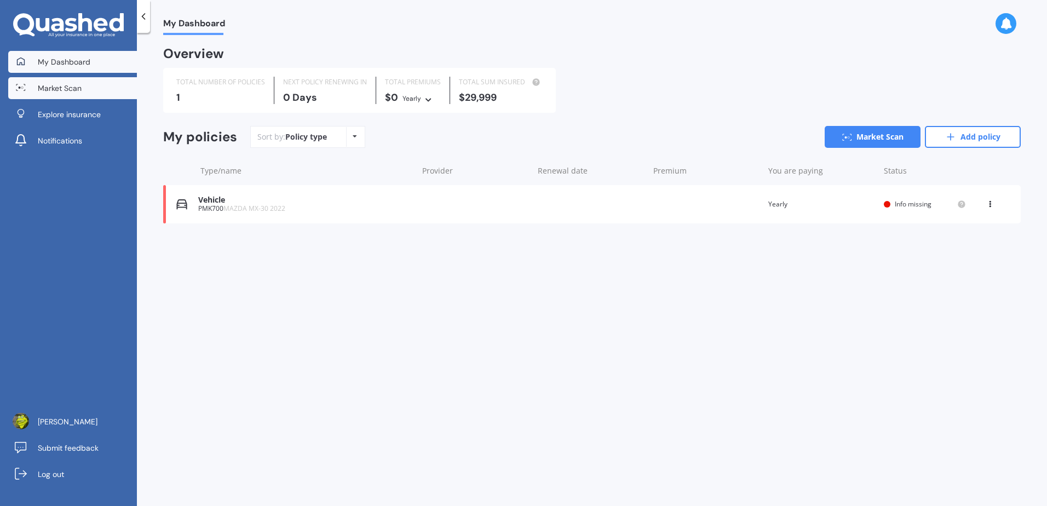
click at [82, 89] on link "Market Scan" at bounding box center [72, 88] width 129 height 22
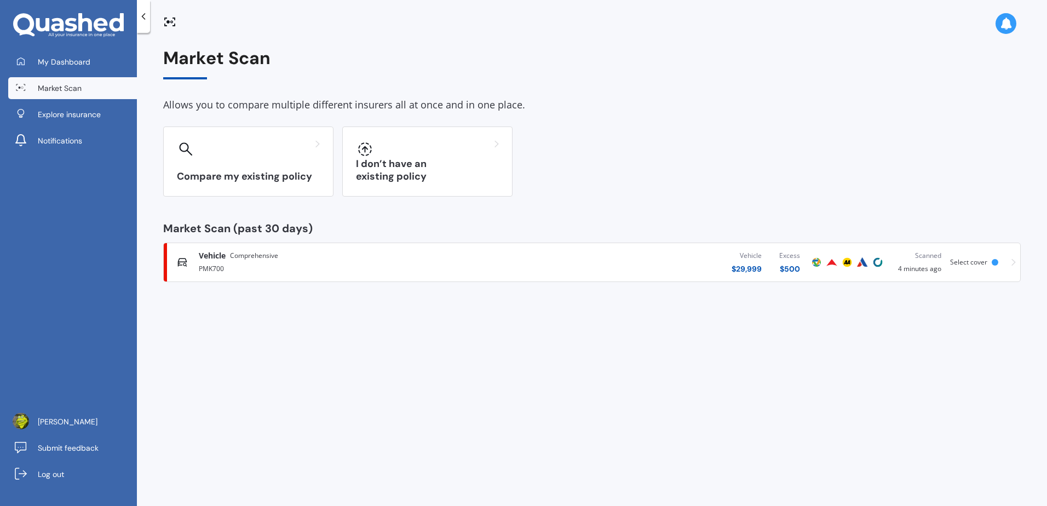
click at [1003, 262] on div "Vehicle Comprehensive PMK700 Vehicle $ 29,999 Excess $ 500 Scanned 4 minutes ag…" at bounding box center [592, 262] width 848 height 33
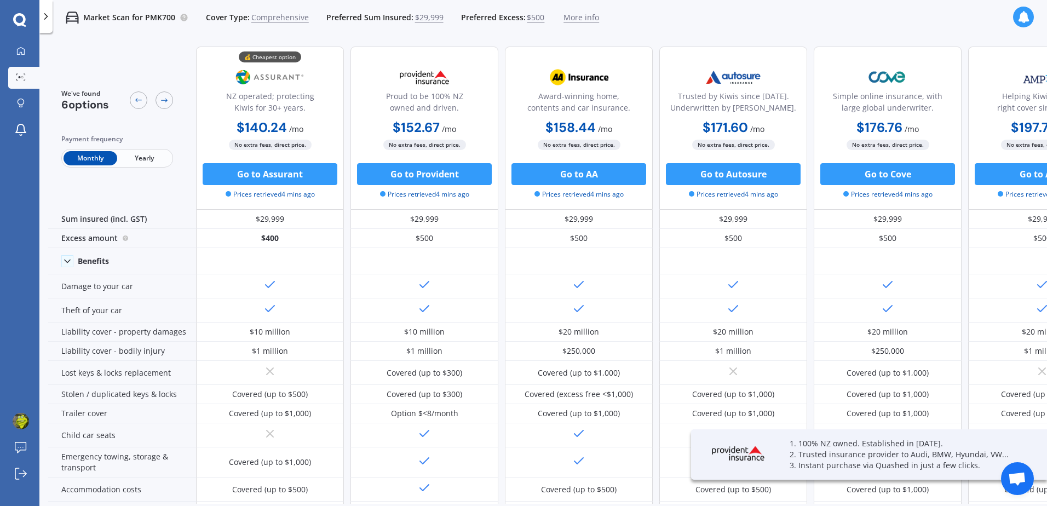
scroll to position [0, 75]
